Goal: Use online tool/utility: Utilize a website feature to perform a specific function

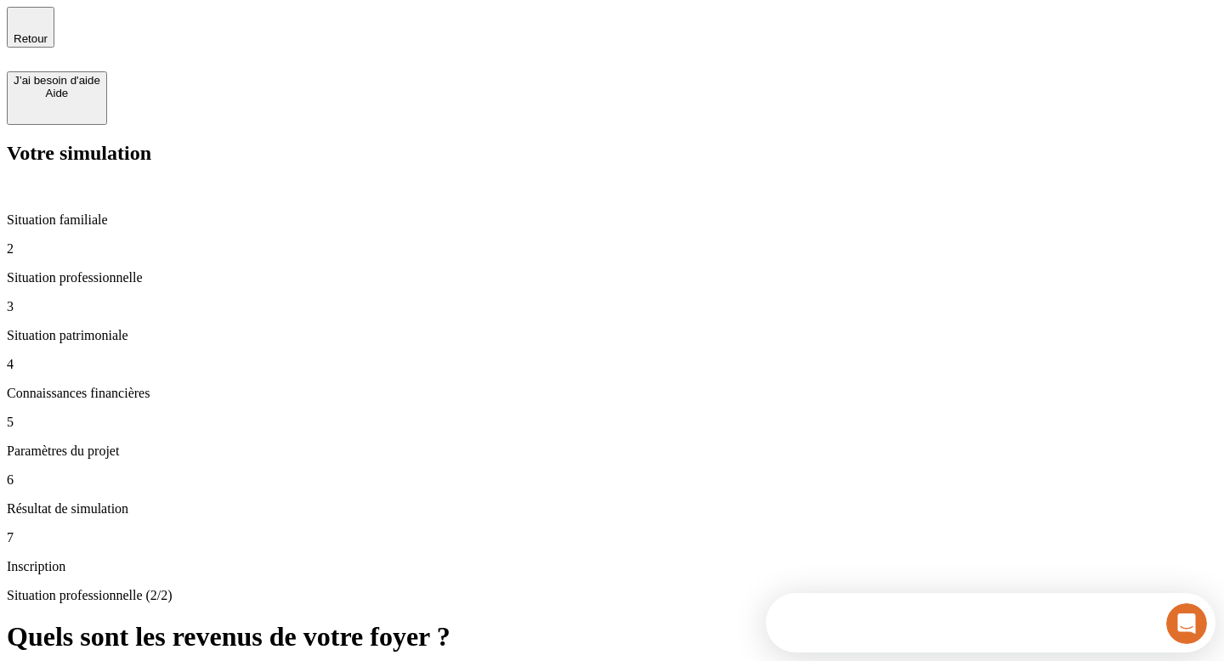
type input "60 000"
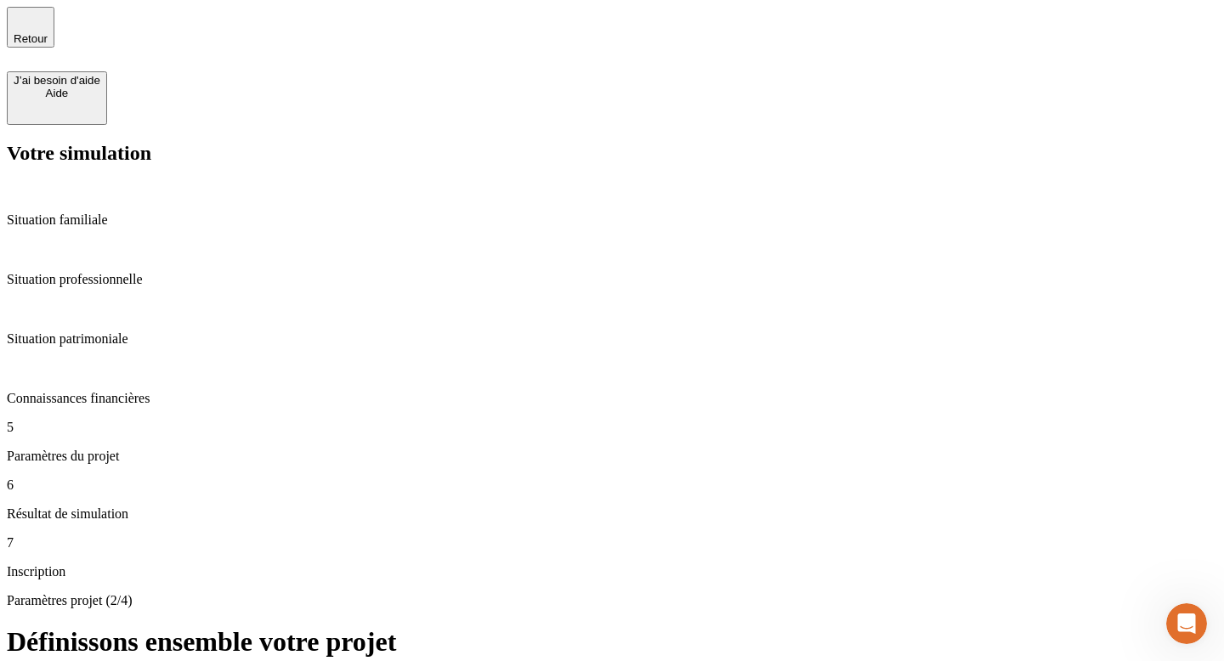
type input "45"
type input "64"
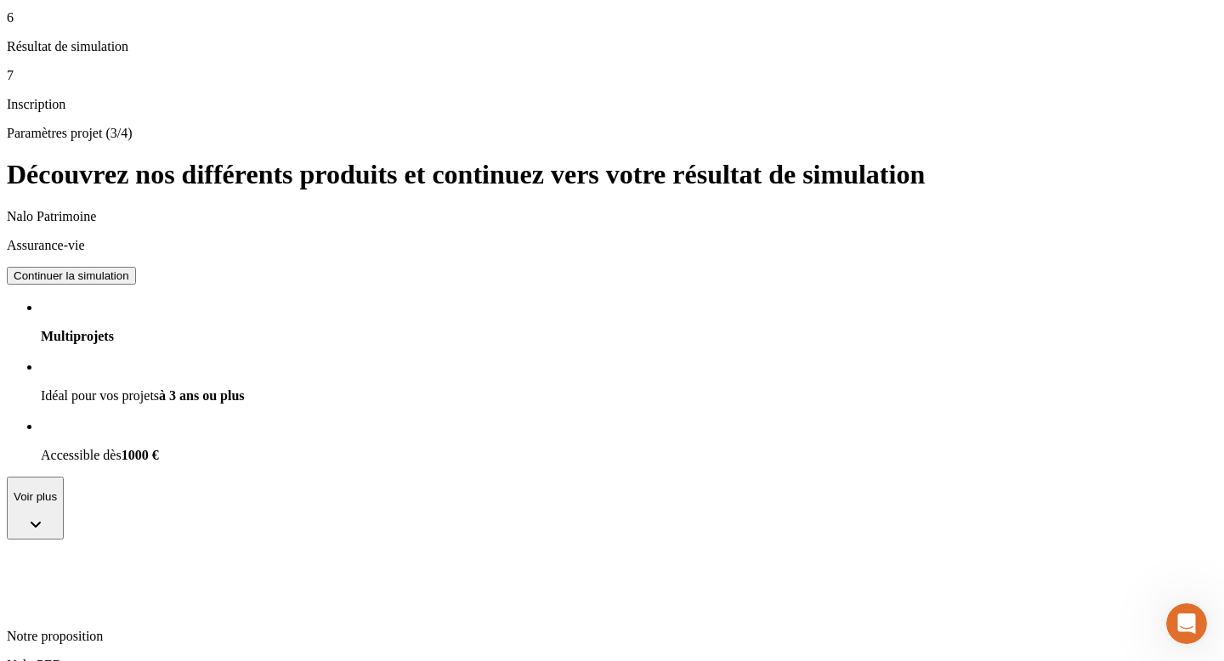
scroll to position [534, 0]
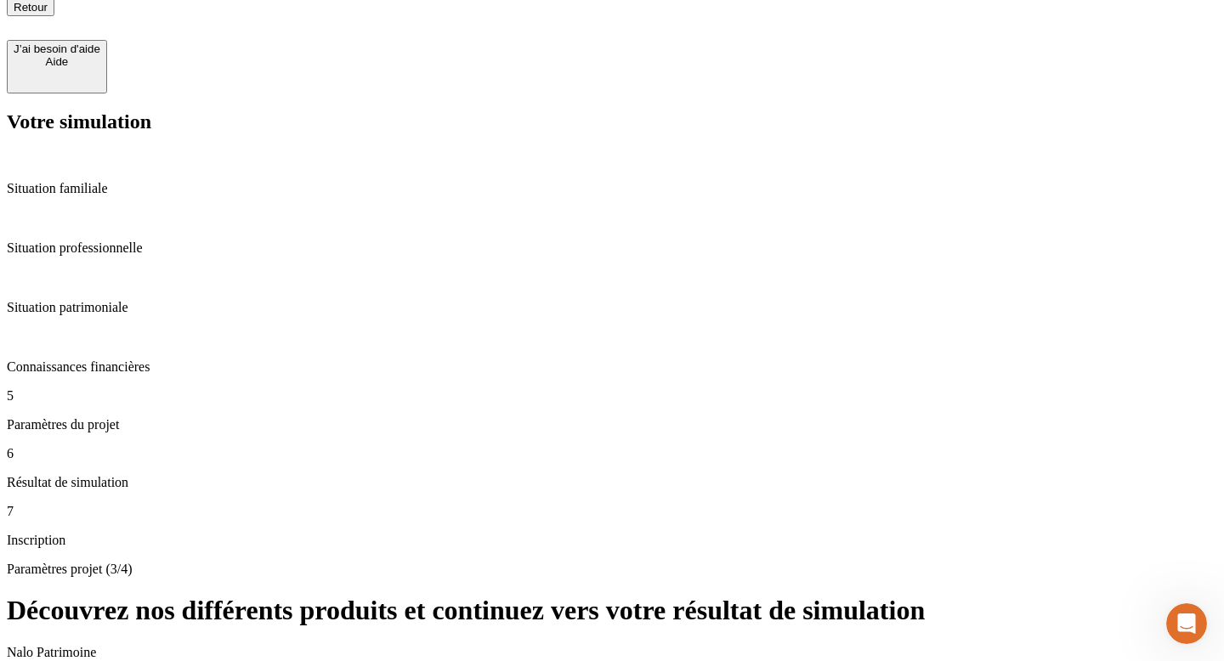
scroll to position [27, 0]
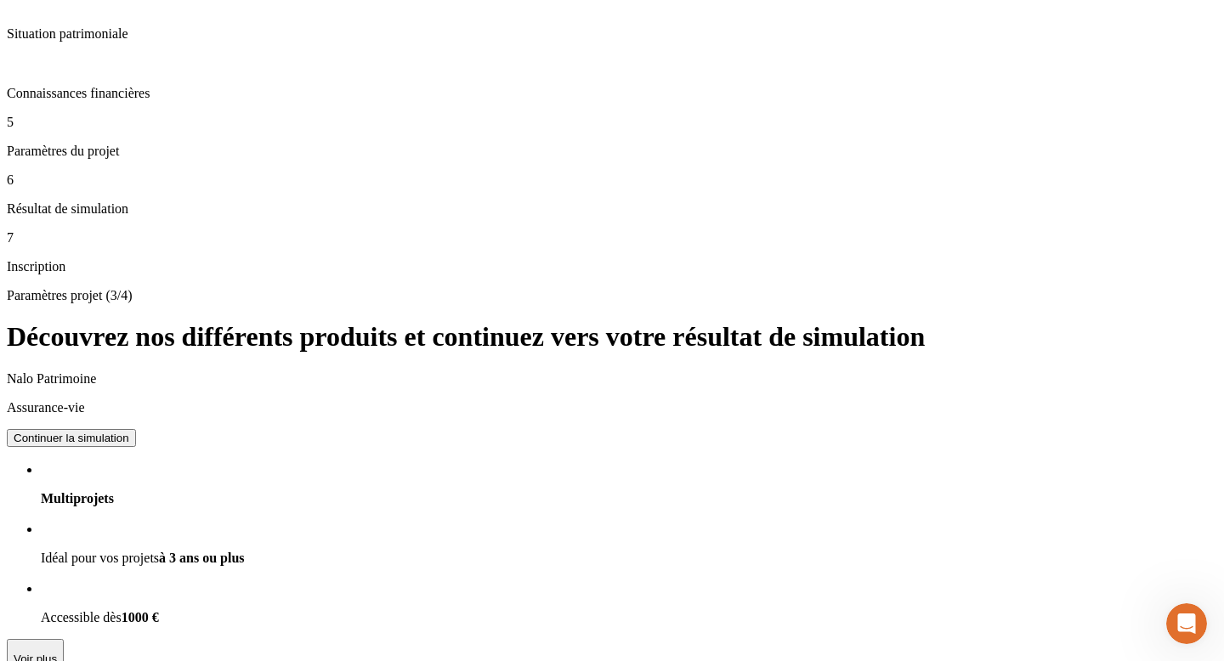
scroll to position [0, 0]
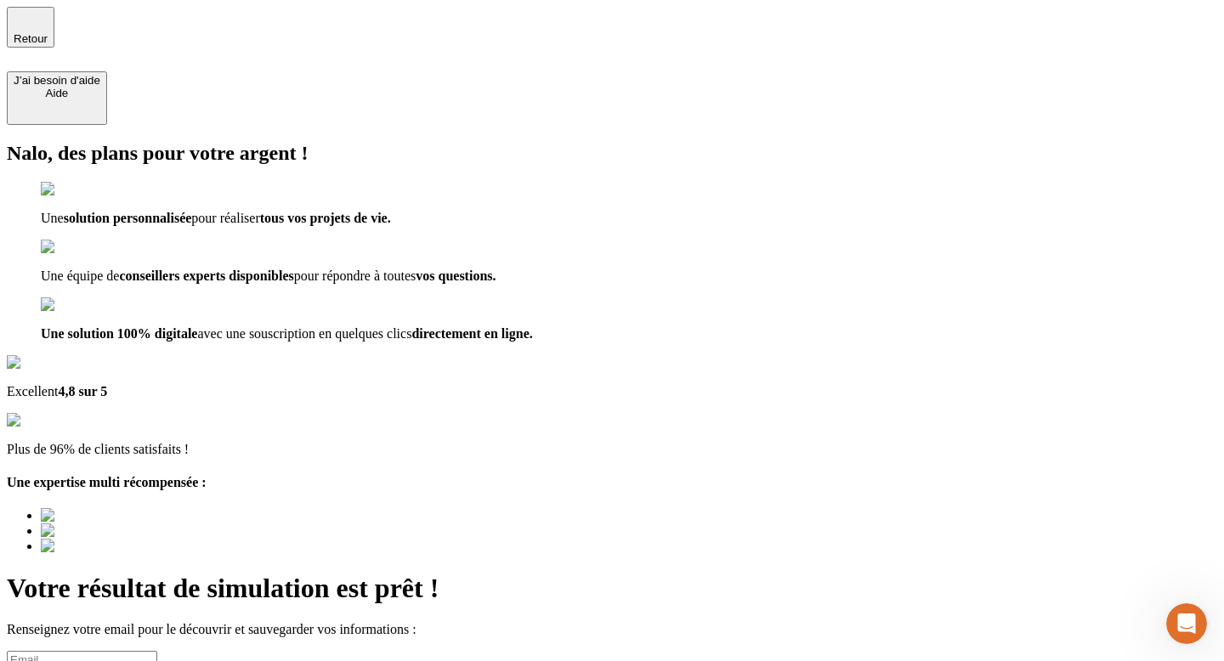
click at [157, 651] on input at bounding box center [82, 660] width 150 height 18
type input "test1809@gmail.com"
